Goal: Task Accomplishment & Management: Complete application form

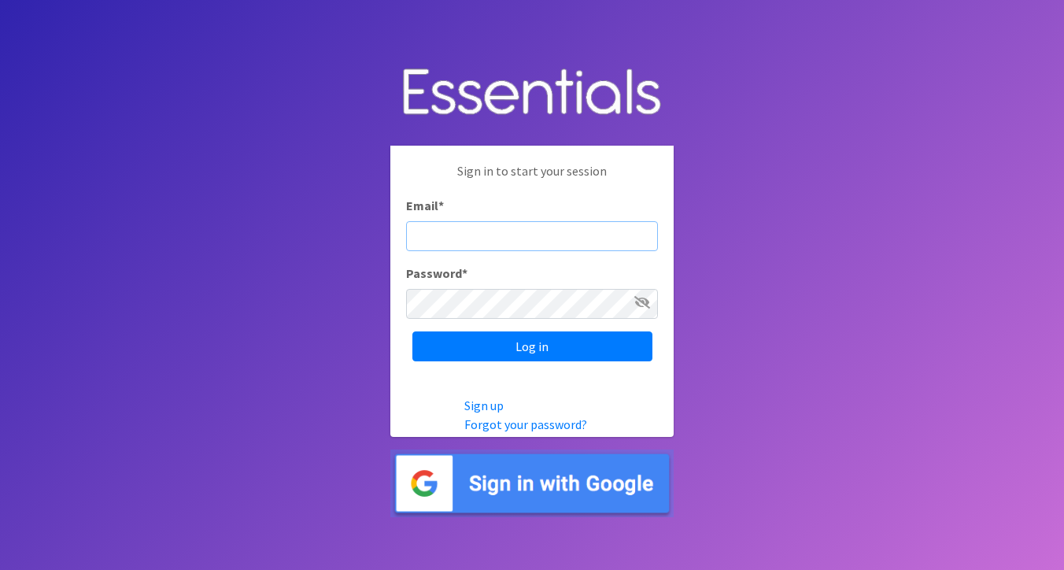
type input "[EMAIL_ADDRESS][DOMAIN_NAME]"
click at [532, 345] on input "Log in" at bounding box center [532, 346] width 240 height 30
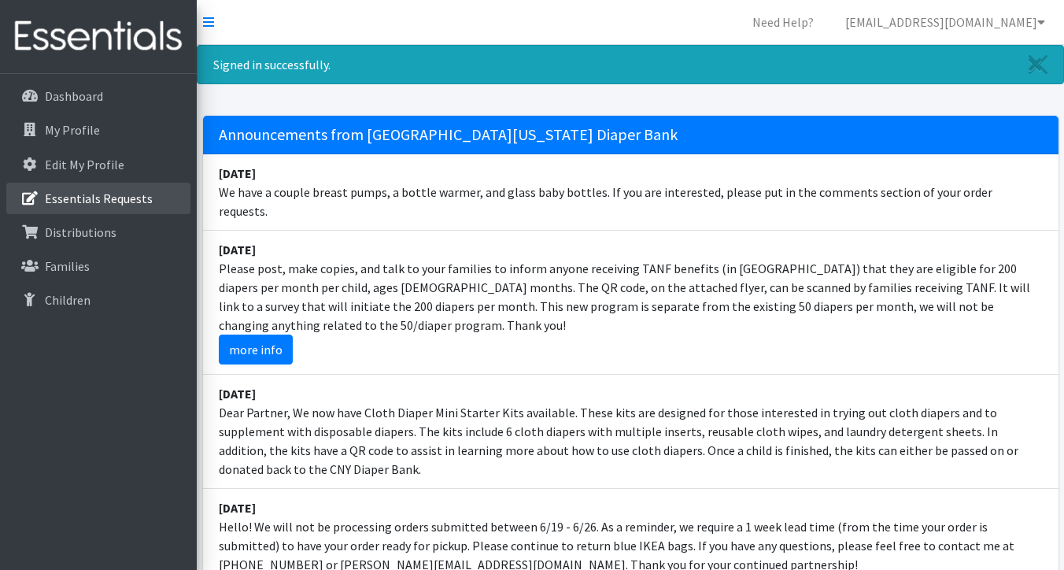
click at [89, 200] on p "Essentials Requests" at bounding box center [99, 198] width 108 height 16
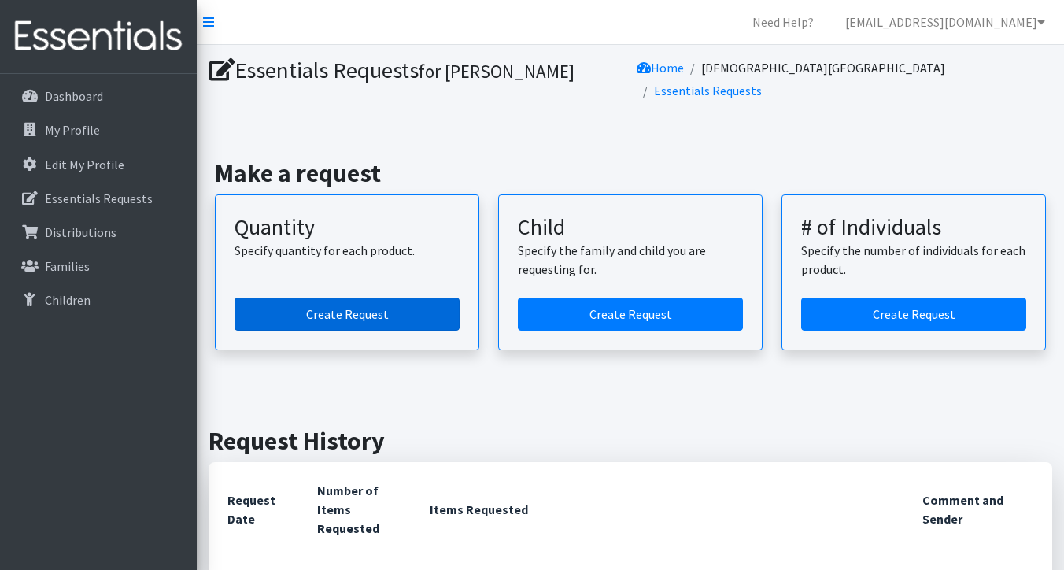
click at [345, 297] on link "Create Request" at bounding box center [346, 313] width 225 height 33
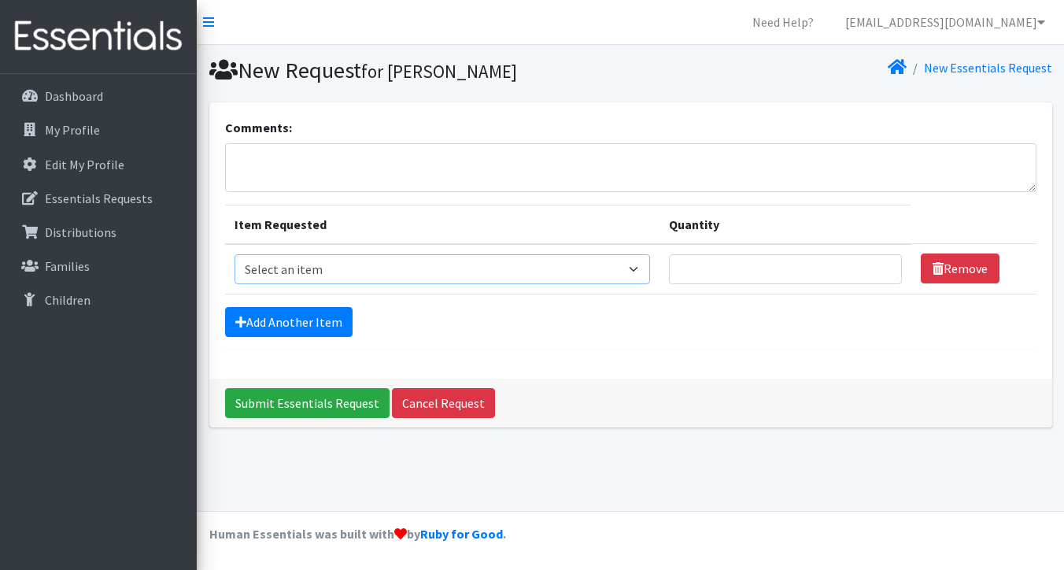
select select "950"
click at [673, 273] on input "Quantity" at bounding box center [785, 269] width 233 height 30
type input "100"
click at [268, 330] on link "Add Another Item" at bounding box center [288, 322] width 127 height 30
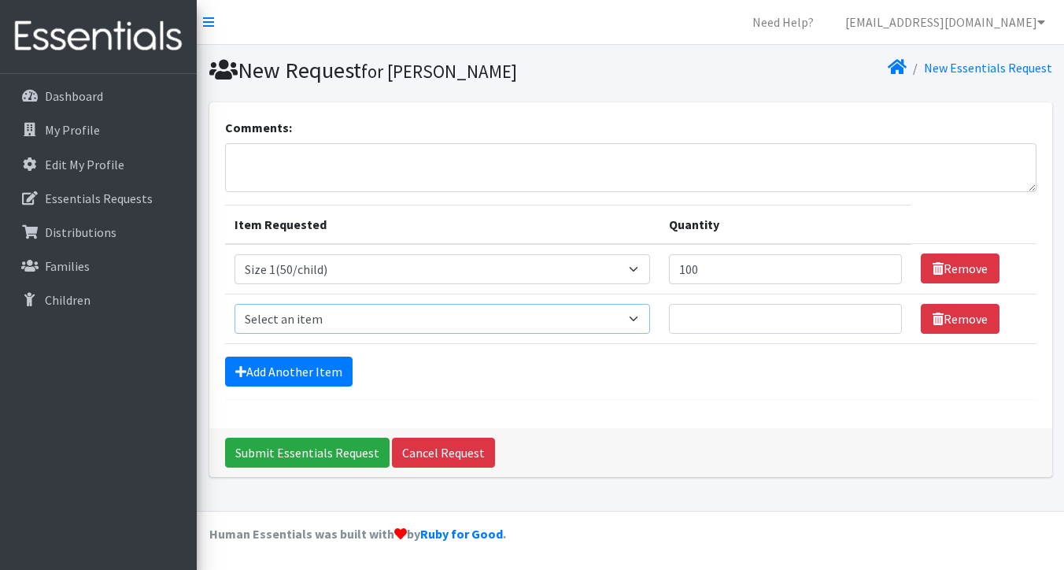
select select "951"
click at [691, 316] on input "Quantity" at bounding box center [785, 319] width 233 height 30
type input "200"
click at [337, 372] on link "Add Another Item" at bounding box center [288, 371] width 127 height 30
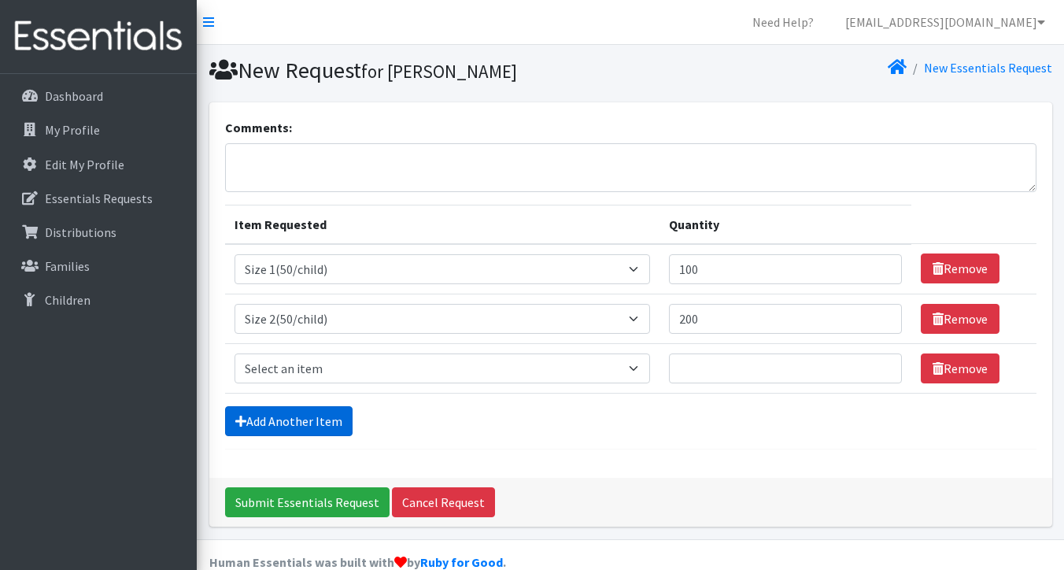
scroll to position [28, 0]
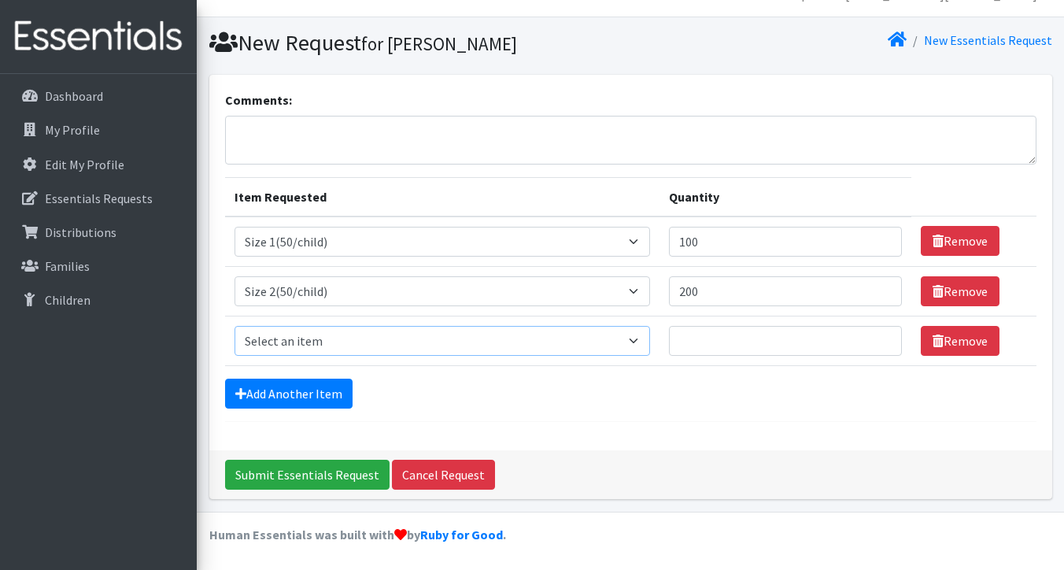
select select "954"
click at [704, 338] on input "Quantity" at bounding box center [785, 341] width 233 height 30
type input "550"
click at [343, 389] on link "Add Another Item" at bounding box center [288, 393] width 127 height 30
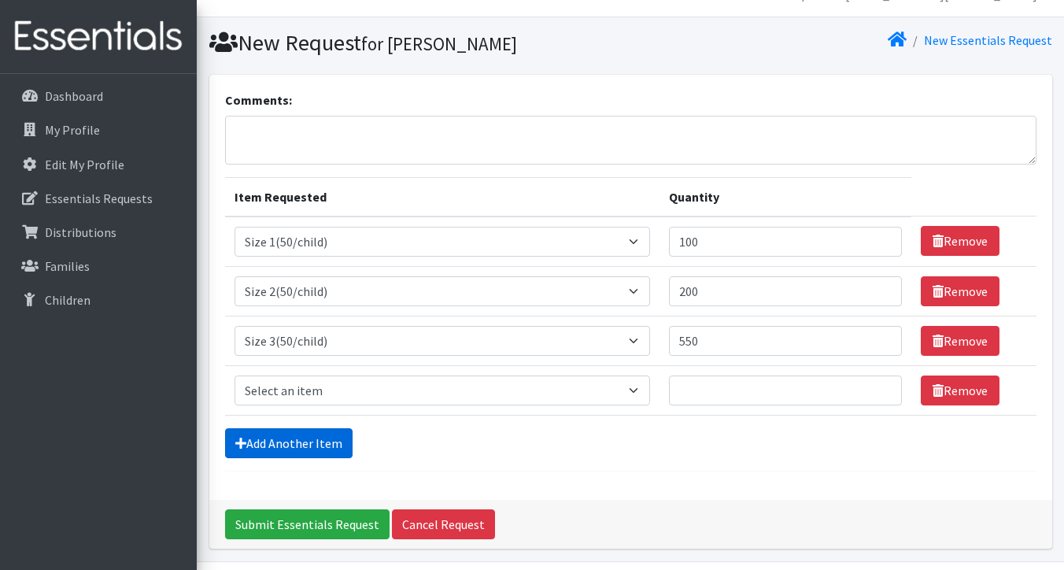
scroll to position [77, 0]
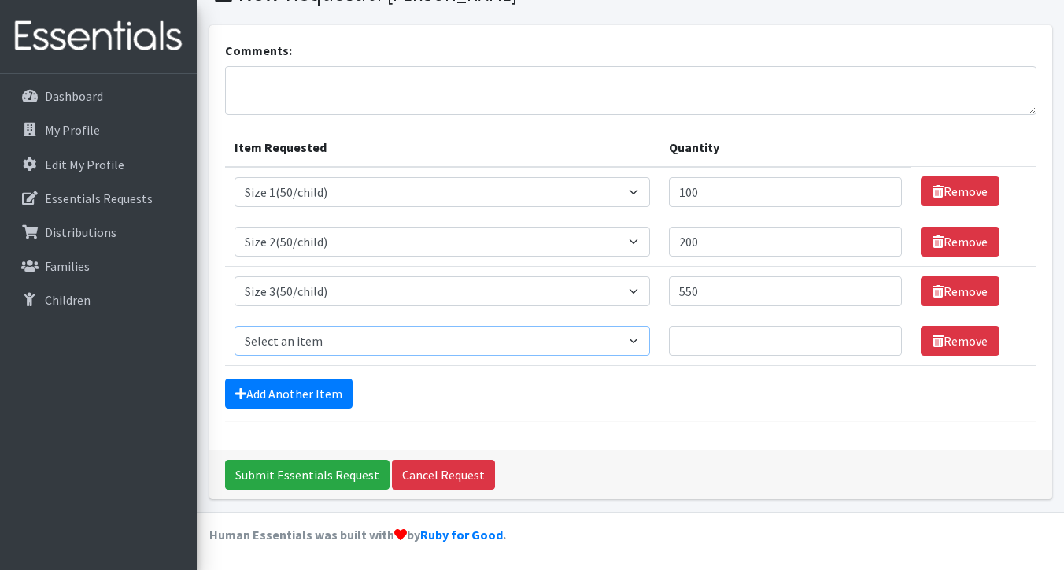
select select "963"
click at [694, 333] on input "Quantity" at bounding box center [785, 341] width 233 height 30
type input "750"
click at [301, 390] on link "Add Another Item" at bounding box center [288, 393] width 127 height 30
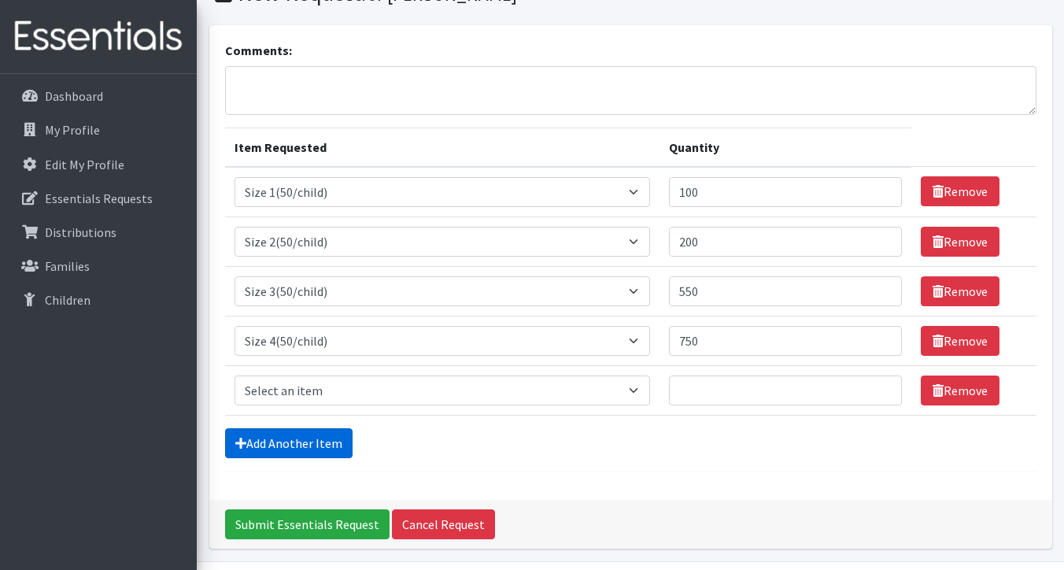
scroll to position [127, 0]
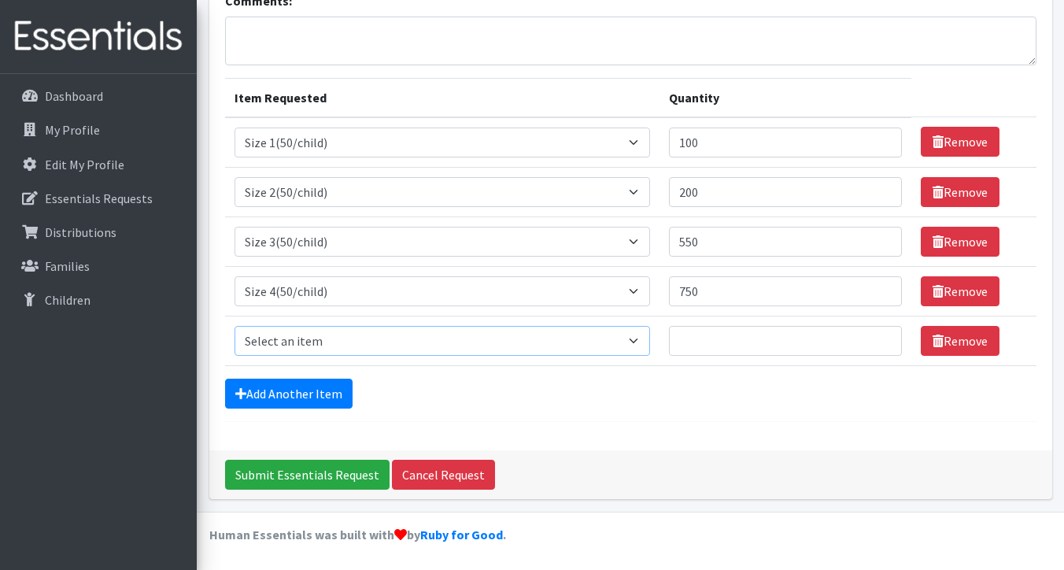
select select "964"
click at [696, 344] on input "Quantity" at bounding box center [785, 341] width 233 height 30
type input "550"
click at [270, 397] on link "Add Another Item" at bounding box center [288, 393] width 127 height 30
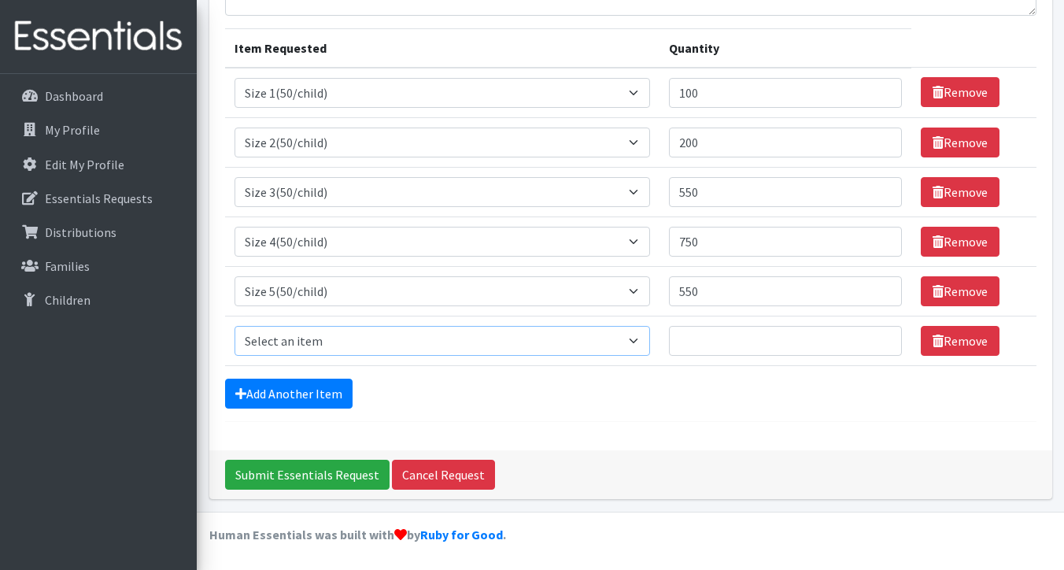
select select "966"
click at [681, 346] on input "Quantity" at bounding box center [785, 341] width 233 height 30
type input "2350"
click at [307, 405] on link "Add Another Item" at bounding box center [288, 393] width 127 height 30
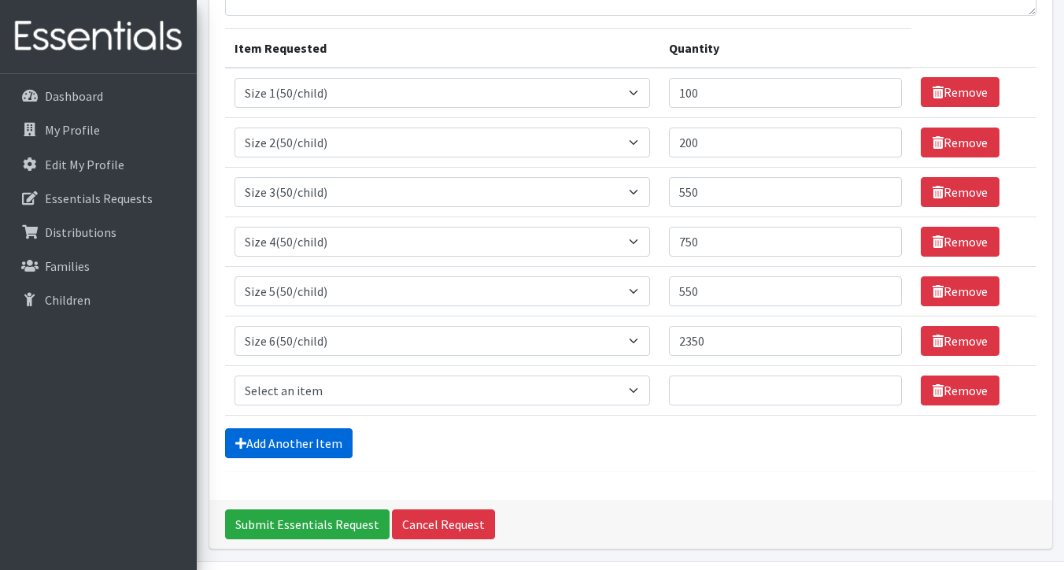
scroll to position [226, 0]
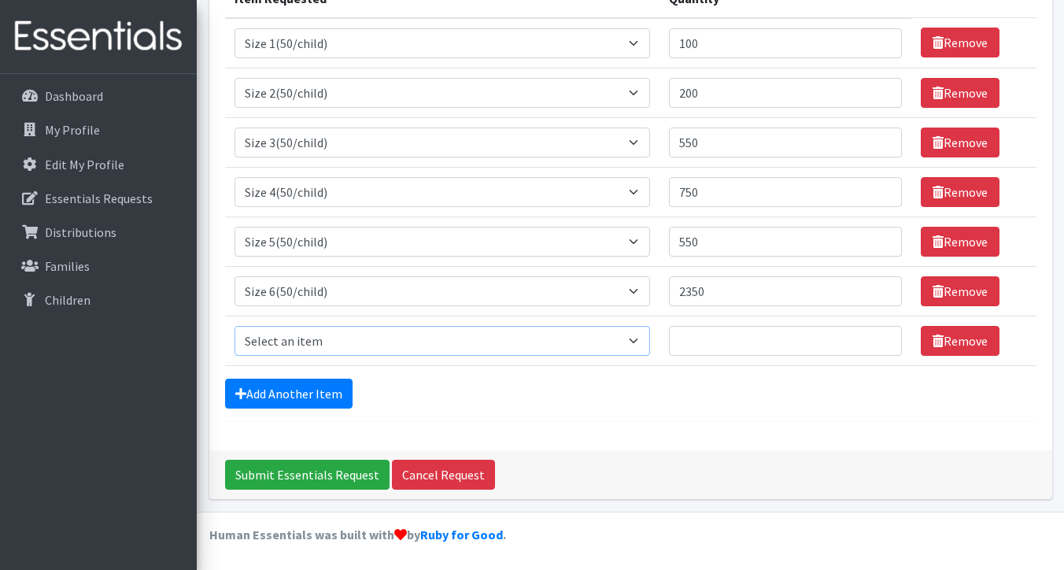
select select "939"
click at [714, 338] on input "Quantity" at bounding box center [785, 341] width 233 height 30
type input "90"
click at [243, 389] on icon at bounding box center [240, 393] width 11 height 13
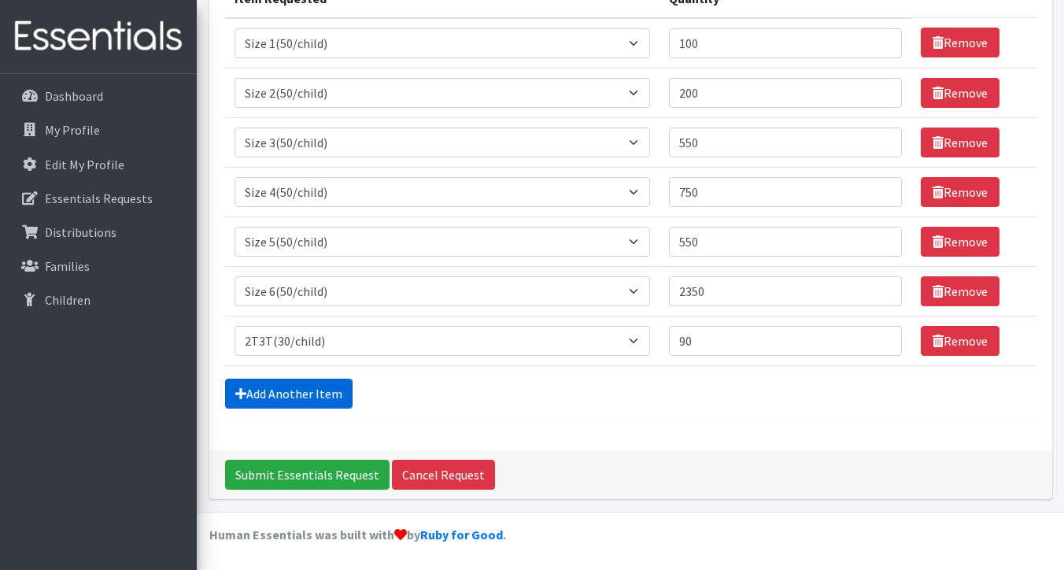
click at [243, 389] on icon at bounding box center [240, 393] width 11 height 13
click at [311, 388] on link "Add Another Item" at bounding box center [288, 393] width 127 height 30
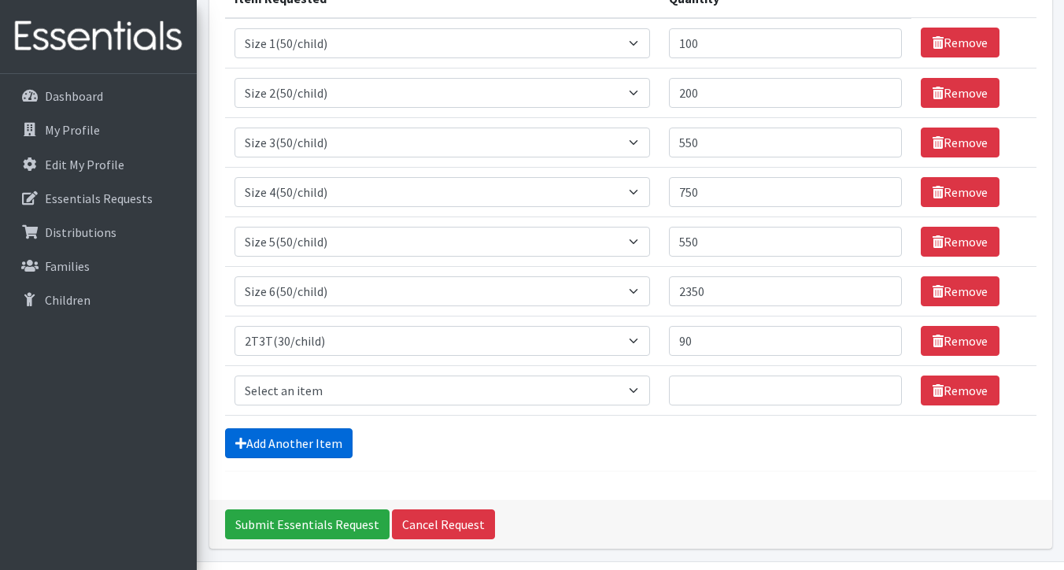
scroll to position [275, 0]
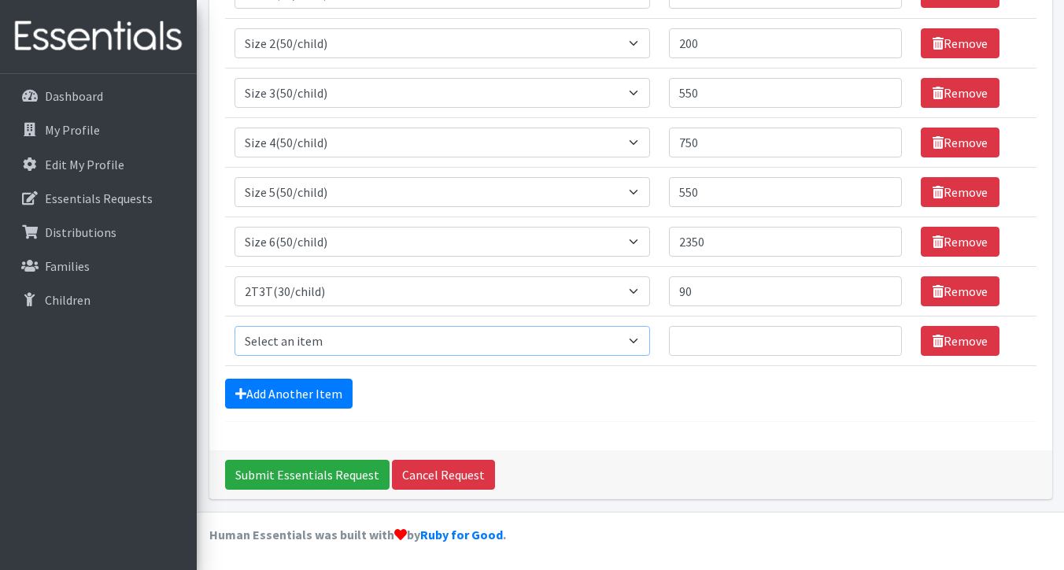
select select "941"
click at [692, 334] on input "Quantity" at bounding box center [785, 341] width 233 height 30
type input "90"
click at [315, 383] on link "Add Another Item" at bounding box center [288, 393] width 127 height 30
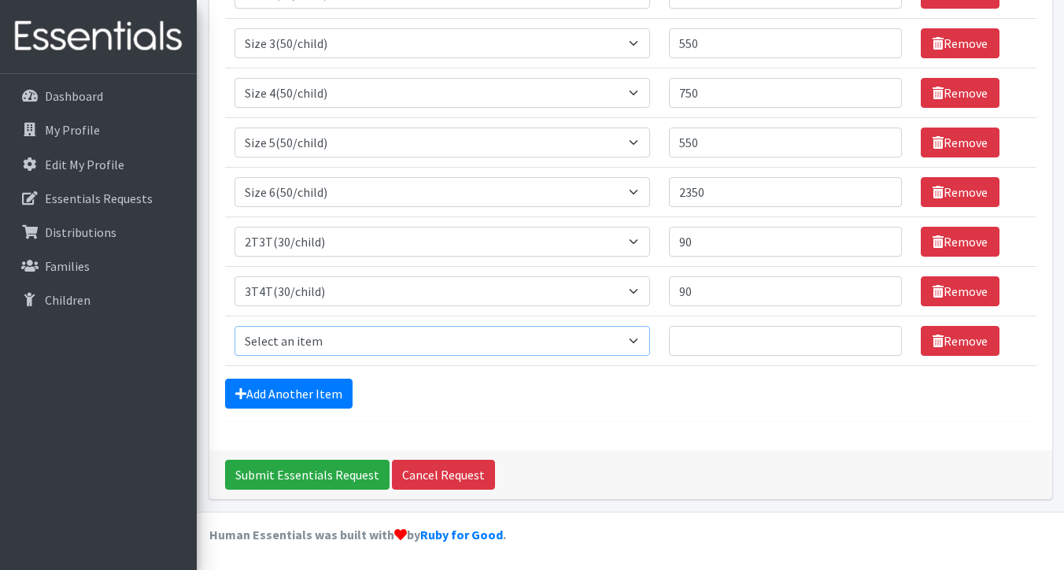
select select "953"
click at [690, 338] on input "Quantity" at bounding box center [785, 341] width 233 height 30
type input "420"
click at [275, 391] on link "Add Another Item" at bounding box center [288, 393] width 127 height 30
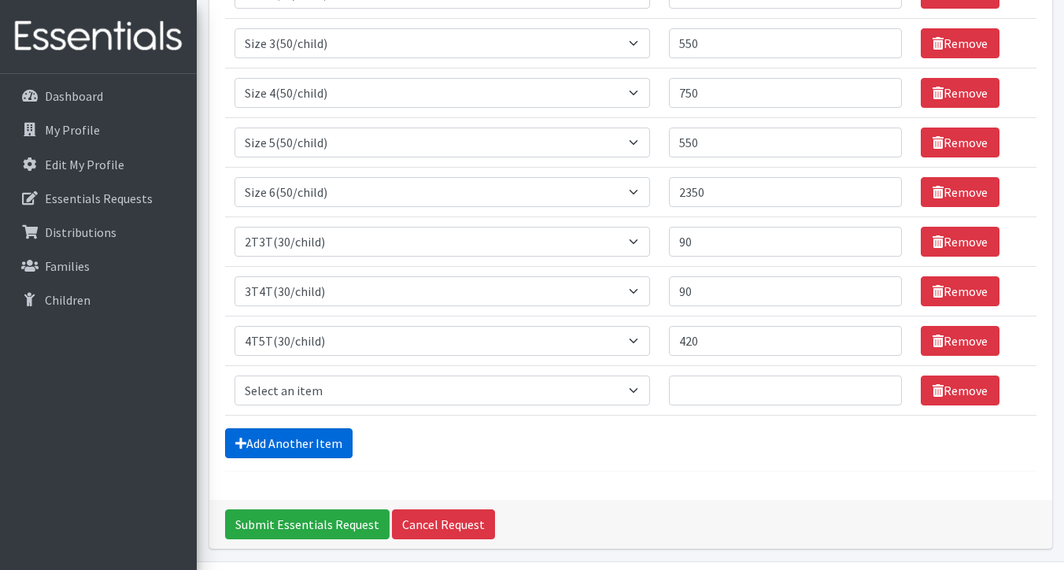
scroll to position [375, 0]
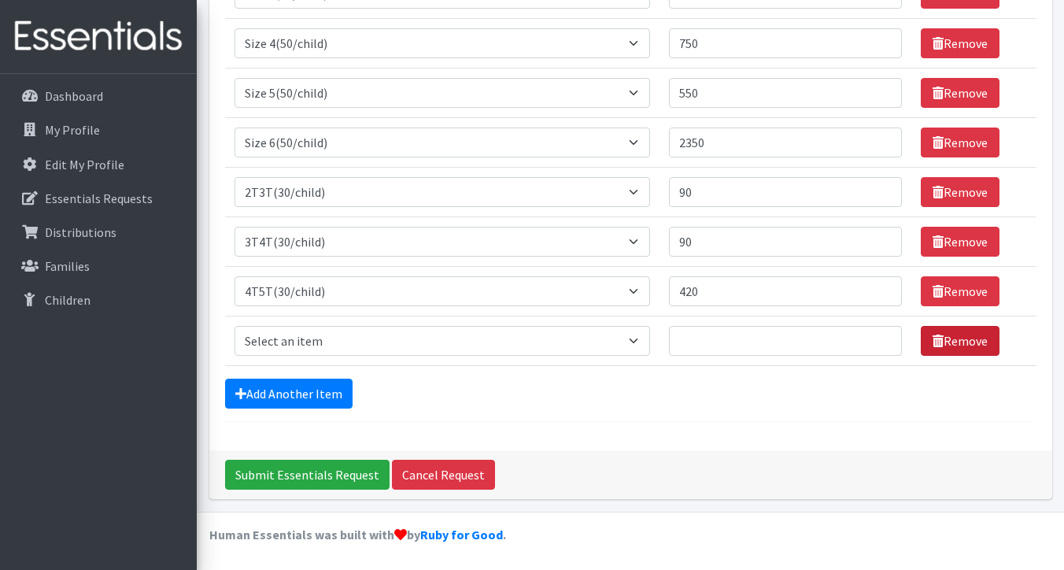
click at [973, 336] on link "Remove" at bounding box center [960, 341] width 79 height 30
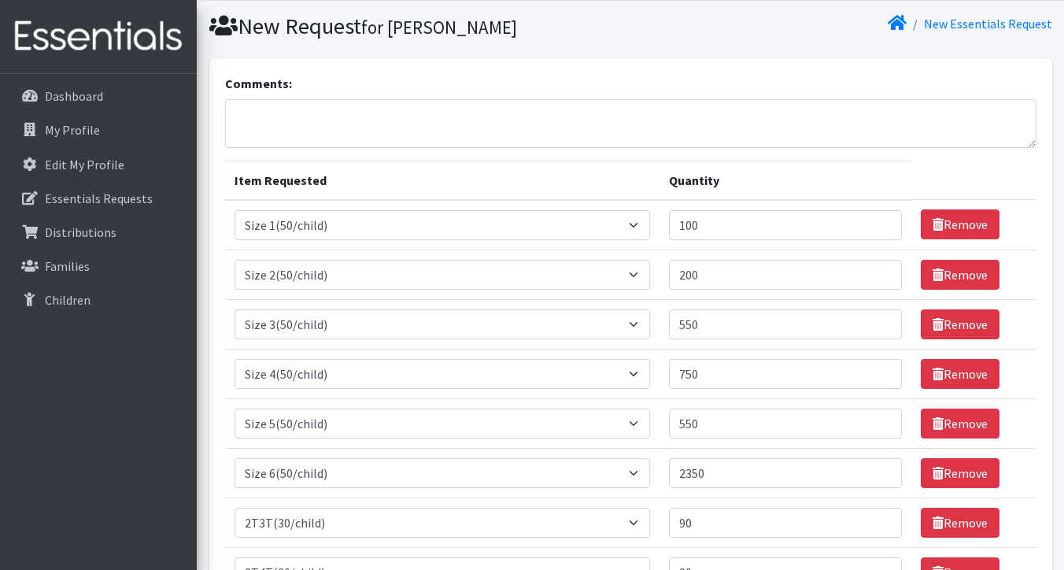
scroll to position [35, 0]
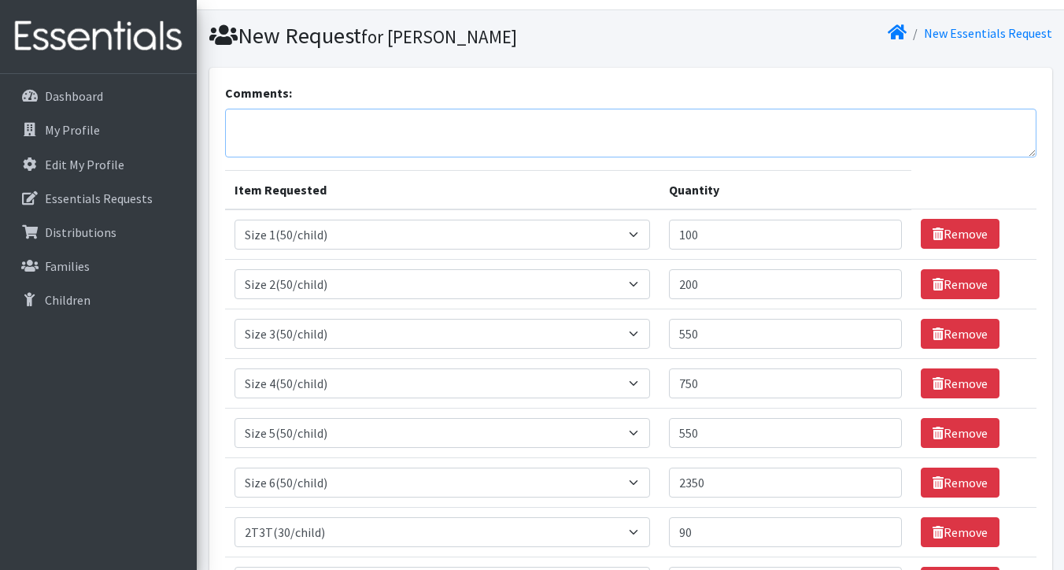
click at [273, 120] on textarea "Comments:" at bounding box center [630, 133] width 811 height 49
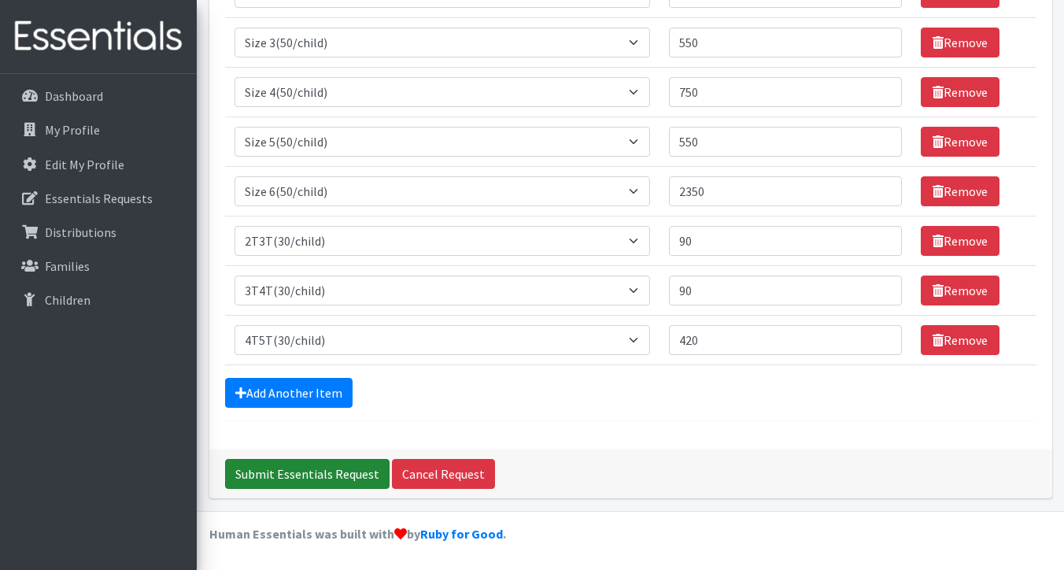
scroll to position [325, 0]
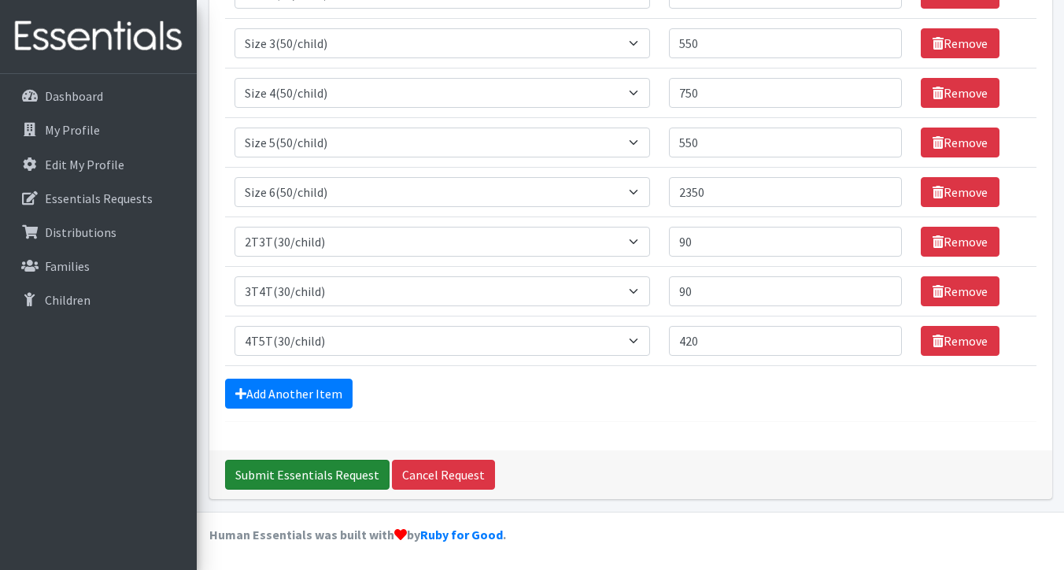
type textarea "We also need 150 size 7 Diapers. Please confirm we can still get them. Thank you"
click at [281, 470] on input "Submit Essentials Request" at bounding box center [307, 474] width 164 height 30
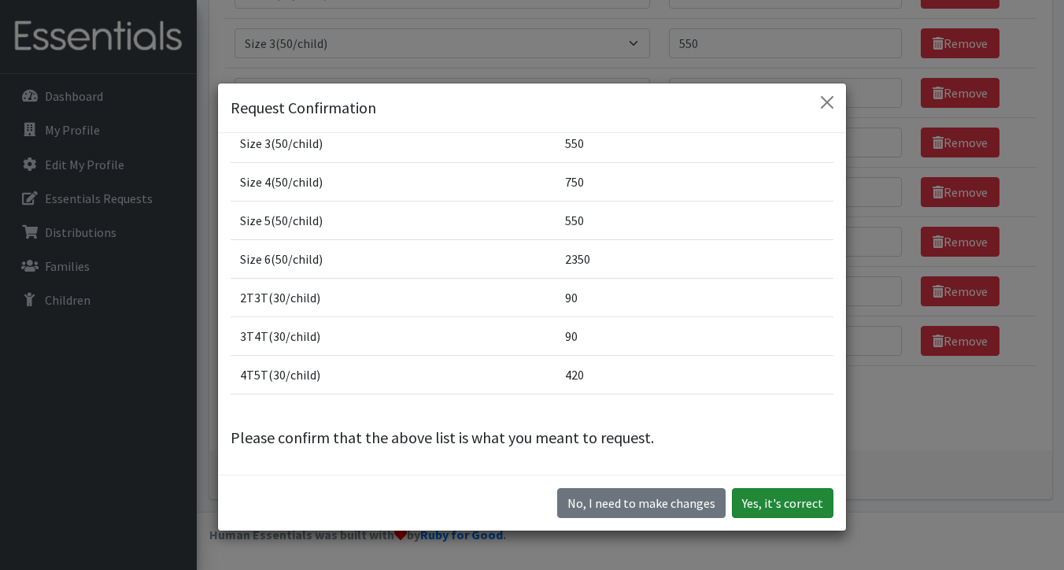
scroll to position [138, 0]
click at [772, 499] on button "Yes, it's correct" at bounding box center [782, 503] width 101 height 30
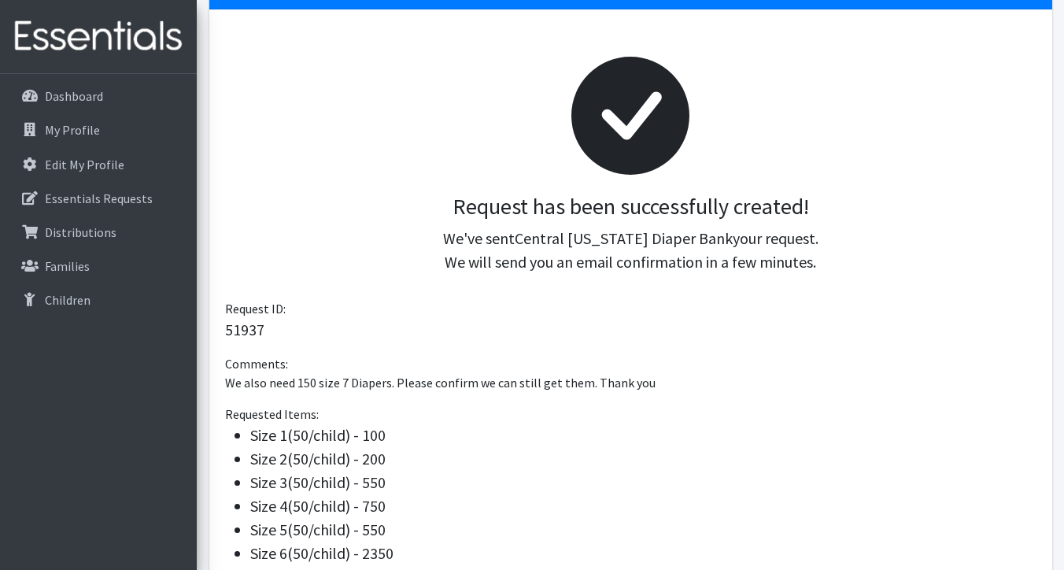
scroll to position [20, 0]
